Goal: Task Accomplishment & Management: Complete application form

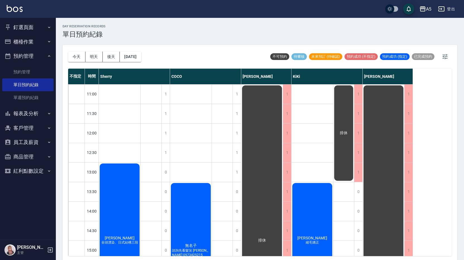
scroll to position [2, 0]
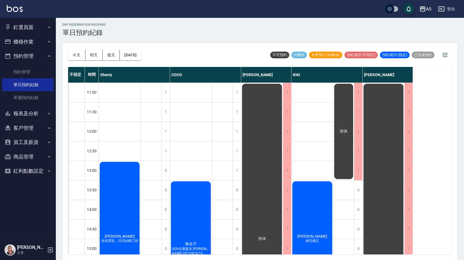
click at [207, 118] on div "無名子 諮詢先看髮況 [PERSON_NAME] 0973425215 黃小姐 [PERSON_NAME] 洗剪" at bounding box center [191, 259] width 42 height 352
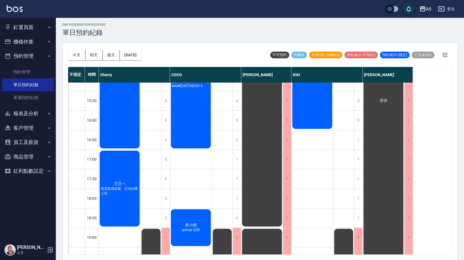
scroll to position [112, 0]
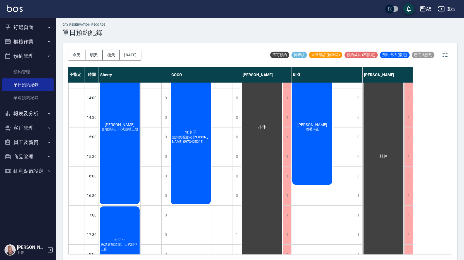
click at [140, 136] on div "[PERSON_NAME]毛矯正" at bounding box center [120, 127] width 42 height 156
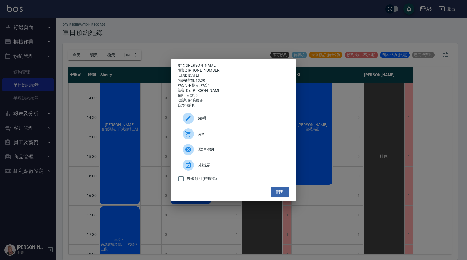
click at [194, 135] on div at bounding box center [191, 133] width 16 height 11
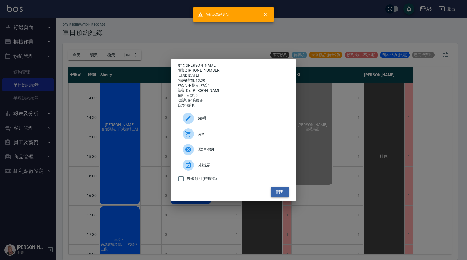
click at [286, 194] on button "關閉" at bounding box center [280, 192] width 18 height 10
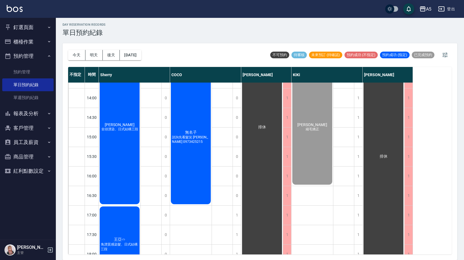
scroll to position [184, 0]
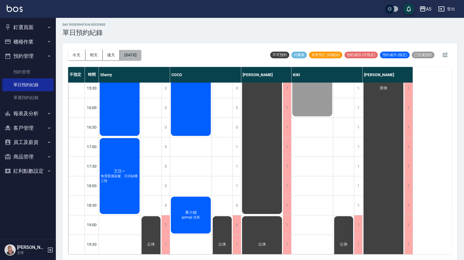
click at [141, 55] on button "[DATE]" at bounding box center [130, 55] width 21 height 10
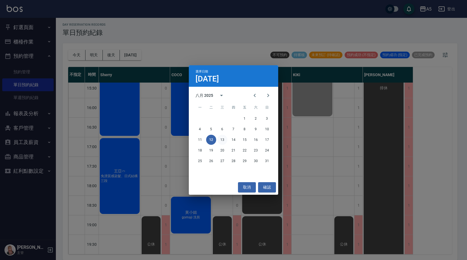
click at [224, 137] on button "13" at bounding box center [222, 140] width 10 height 10
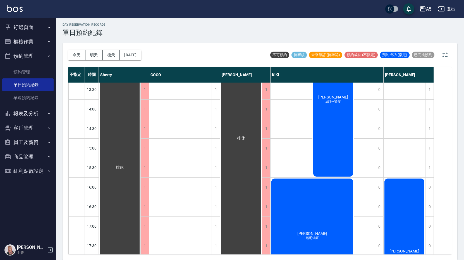
scroll to position [184, 0]
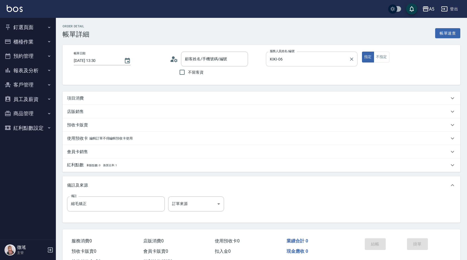
type input "[DATE] 13:30"
type input "KIKI-06"
type input "縮毛矯正"
type input "李s/0939506166/null"
click at [153, 97] on div "項目消費" at bounding box center [256, 98] width 379 height 6
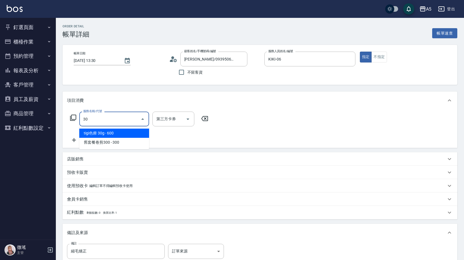
drag, startPoint x: 89, startPoint y: 121, endPoint x: 69, endPoint y: 126, distance: 21.1
click at [69, 126] on div "服務名稱/代號 30 服務名稱/代號 第三方卡券 第三方卡券" at bounding box center [139, 119] width 145 height 15
click at [97, 123] on input "30" at bounding box center [110, 119] width 56 height 10
type input "301"
type input "150"
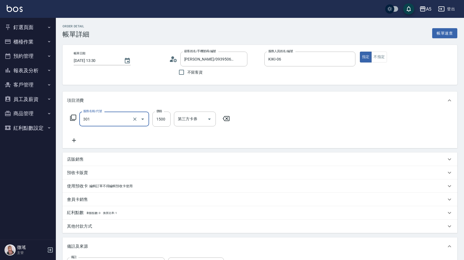
type input "燙髮(301)"
type input "0"
type input "20"
type input "200"
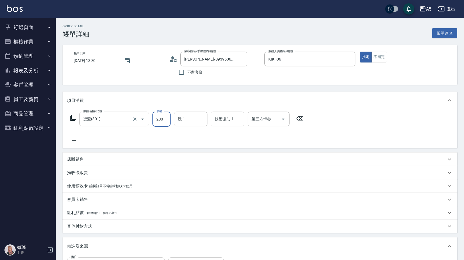
type input "200"
type input "2000"
click at [73, 140] on icon at bounding box center [74, 140] width 4 height 4
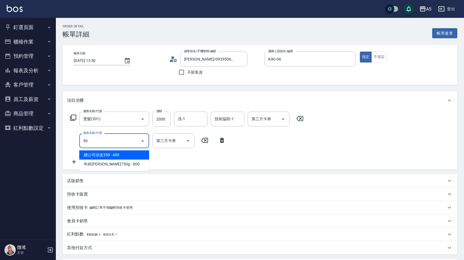
type input "501"
click at [92, 140] on input "501" at bounding box center [110, 141] width 56 height 10
type input "300"
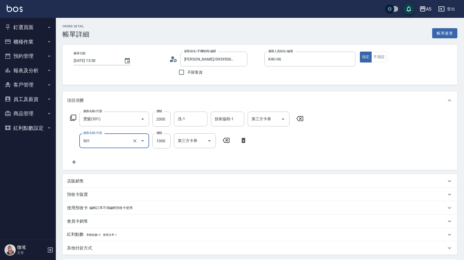
type input "染髮(501)"
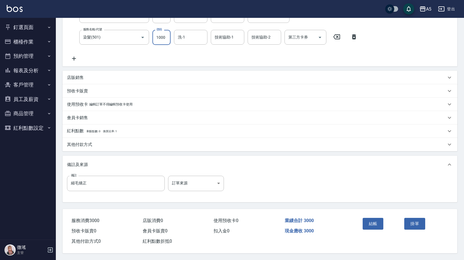
scroll to position [50, 0]
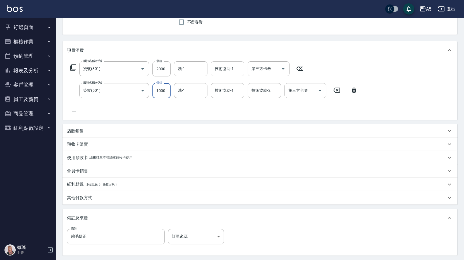
click at [227, 74] on div "技術協助-1" at bounding box center [227, 68] width 33 height 15
type input "葵葵-11"
click at [220, 94] on input "技術協助-1" at bounding box center [227, 91] width 28 height 10
type input "葵葵-11"
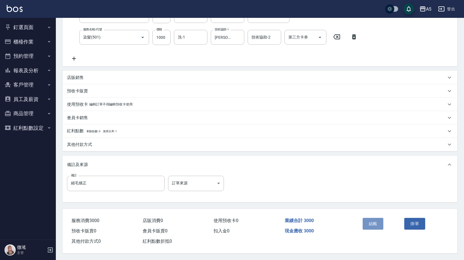
click at [367, 223] on button "結帳" at bounding box center [373, 224] width 21 height 12
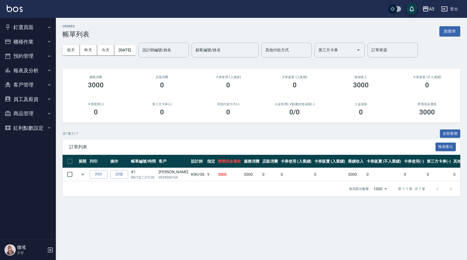
click at [15, 27] on button "釘選頁面" at bounding box center [27, 27] width 51 height 15
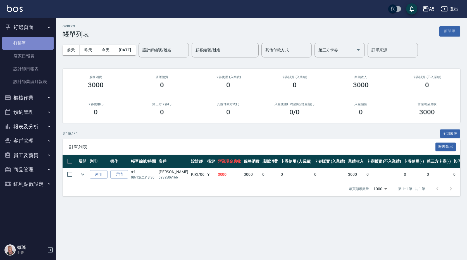
click at [35, 44] on link "打帳單" at bounding box center [27, 43] width 51 height 13
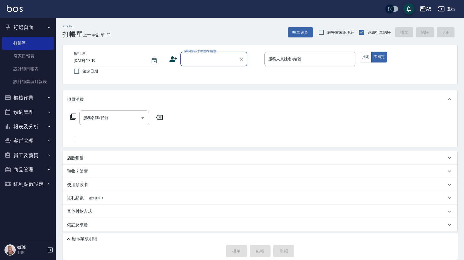
click at [210, 56] on input "顧客姓名/手機號碼/編號" at bounding box center [210, 59] width 54 height 10
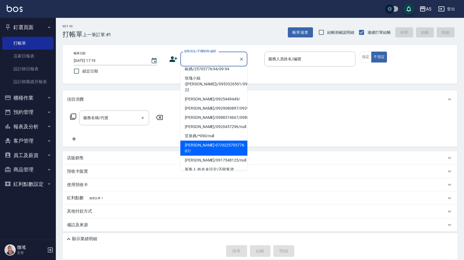
scroll to position [114, 0]
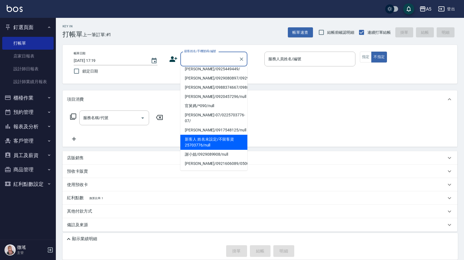
click at [213, 138] on li "新客人 姓名未設定/不留客資25703776/null" at bounding box center [213, 142] width 67 height 15
type input "新客人 姓名未設定/不留客資25703776/null"
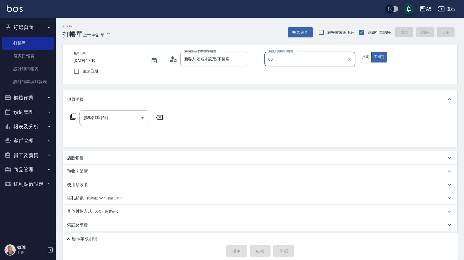
type input "06"
type button "false"
type input "KIKI-06"
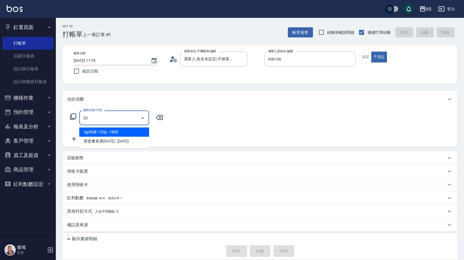
type input "201"
type input "30"
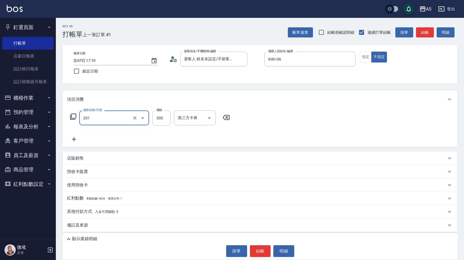
type input "洗髮(201)"
type input "0"
type input "52"
type input "50"
type input "520"
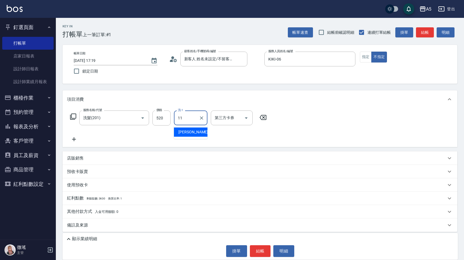
type input "葵葵-11"
click at [357, 57] on div "帳單日期 2025/08/12 17:19 鎖定日期 顧客姓名/手機號碼/編號 新客人 姓名未設定/不留客資25703776/null 顧客姓名/手機號碼/編…" at bounding box center [259, 64] width 381 height 25
click at [368, 58] on button "指定" at bounding box center [366, 57] width 12 height 11
click at [423, 35] on button "結帳" at bounding box center [425, 32] width 18 height 10
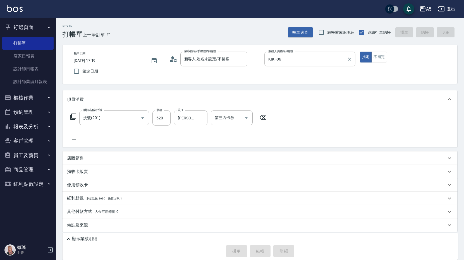
type input "0"
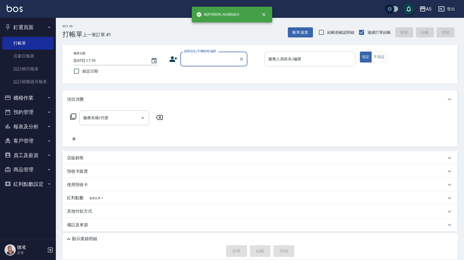
scroll to position [0, 0]
click at [216, 66] on div "顧客姓名/手機號碼/編號" at bounding box center [213, 59] width 67 height 15
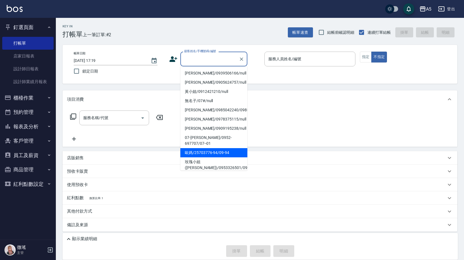
scroll to position [112, 0]
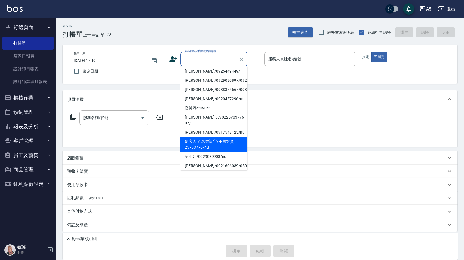
click at [206, 141] on li "新客人 姓名未設定/不留客資25703776/null" at bounding box center [213, 144] width 67 height 15
type input "新客人 姓名未設定/不留客資25703776/null"
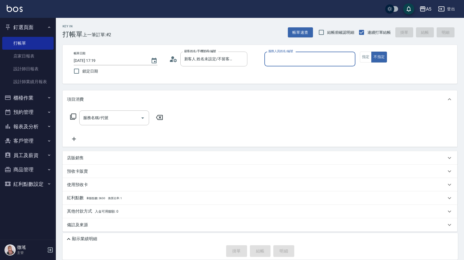
click at [371, 52] on button "不指定" at bounding box center [379, 57] width 16 height 11
click at [279, 54] on div "服務人員姓名/編號" at bounding box center [309, 59] width 91 height 15
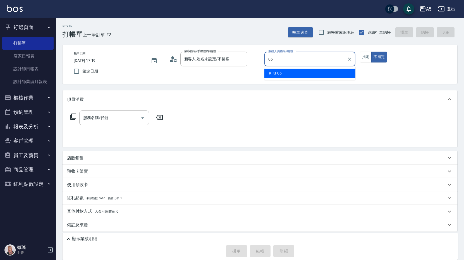
type input "KIKI-06"
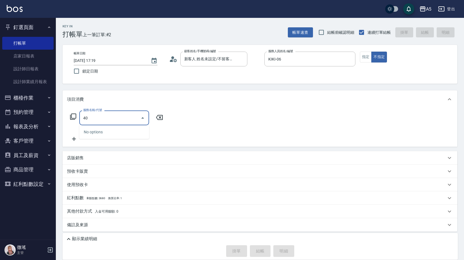
type input "401"
type input "40"
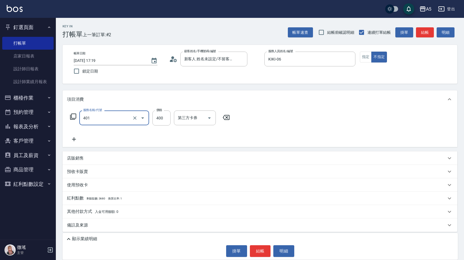
type input "剪髮(401)"
drag, startPoint x: 359, startPoint y: 54, endPoint x: 362, endPoint y: 56, distance: 3.4
click at [362, 56] on div "帳單日期 2025/08/12 17:19 鎖定日期 顧客姓名/手機號碼/編號 新客人 姓名未設定/不留客資25703776/null 顧客姓名/手機號碼/編…" at bounding box center [259, 64] width 381 height 25
click at [363, 56] on button "指定" at bounding box center [366, 57] width 12 height 11
click at [427, 30] on button "結帳" at bounding box center [425, 32] width 18 height 10
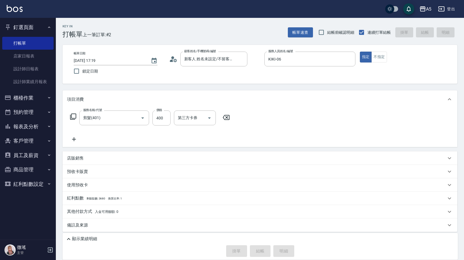
type input "0"
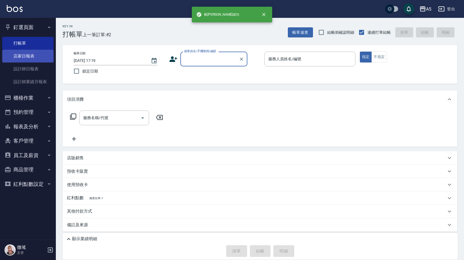
scroll to position [0, 0]
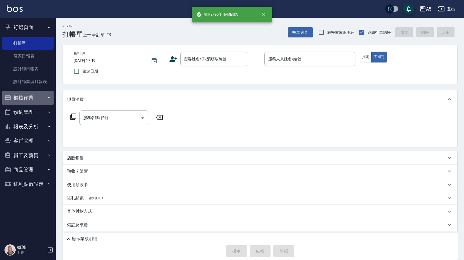
click at [27, 96] on button "櫃檯作業" at bounding box center [27, 98] width 51 height 15
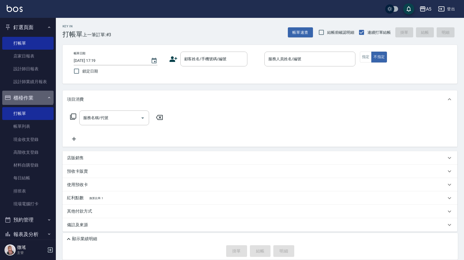
click at [27, 96] on button "櫃檯作業" at bounding box center [27, 98] width 51 height 15
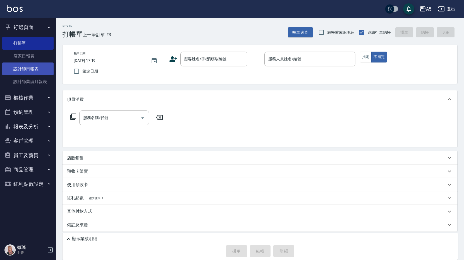
click at [39, 70] on link "設計師日報表" at bounding box center [27, 69] width 51 height 13
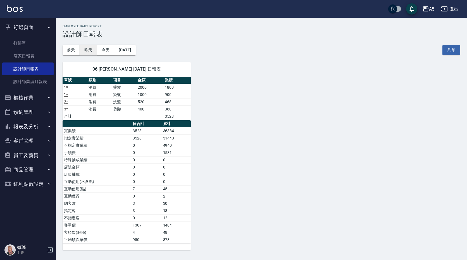
click at [88, 47] on button "昨天" at bounding box center [88, 50] width 17 height 10
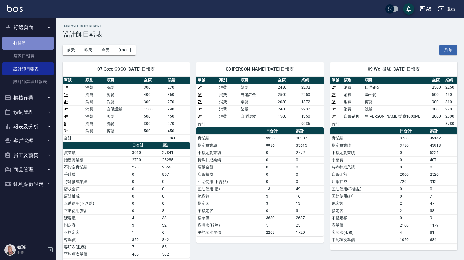
click at [38, 38] on link "打帳單" at bounding box center [27, 43] width 51 height 13
